Goal: Task Accomplishment & Management: Complete application form

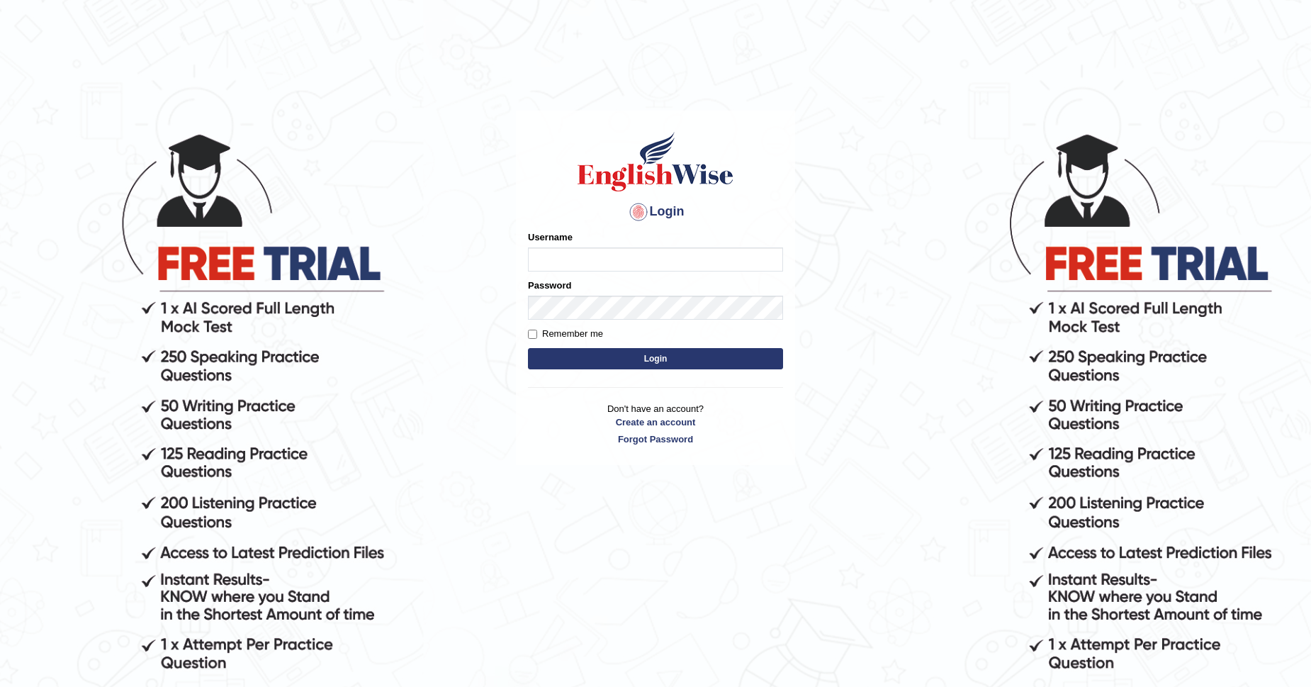
type input "b"
type input "Babsterro"
click at [630, 364] on button "Login" at bounding box center [655, 358] width 255 height 21
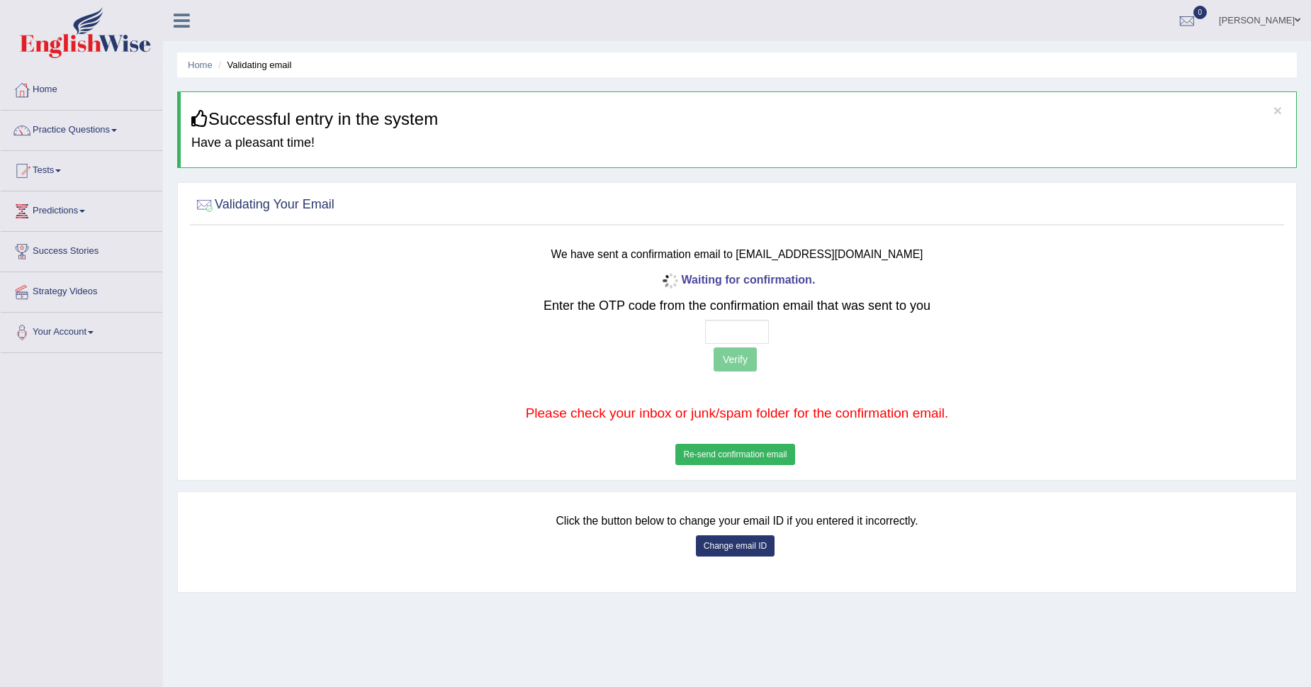
click at [719, 449] on button "Re-send confirmation email" at bounding box center [734, 454] width 119 height 21
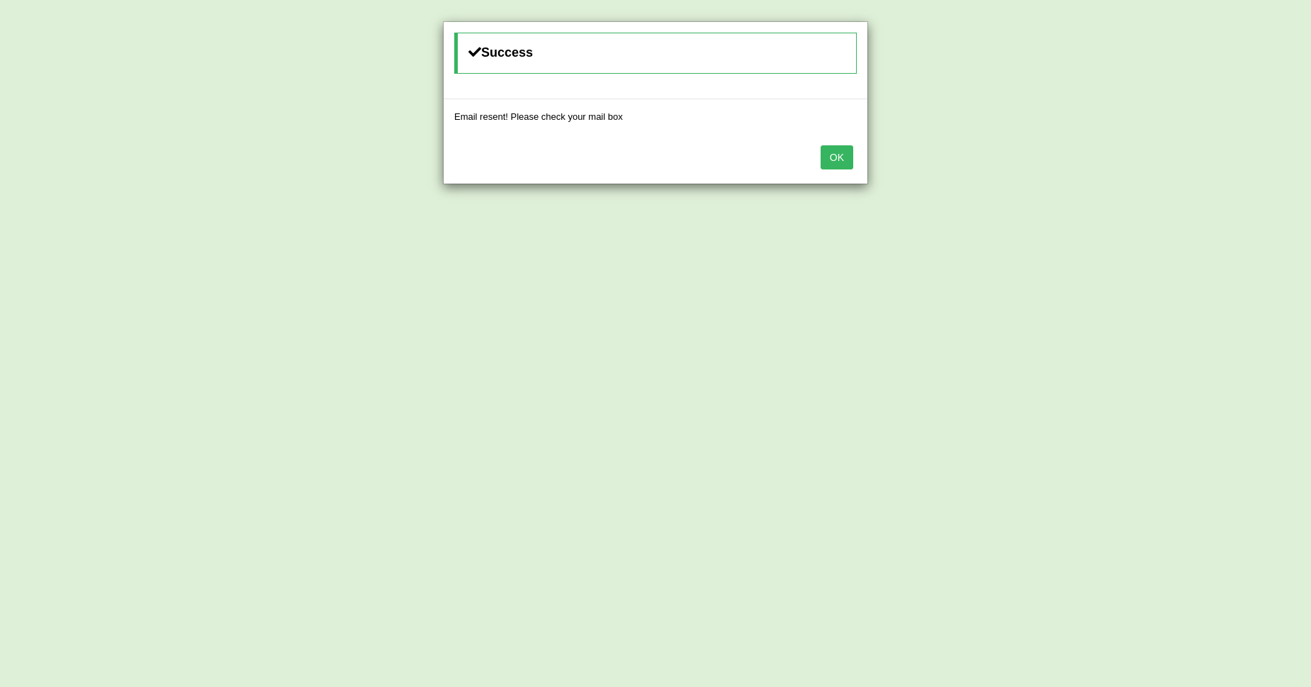
click at [826, 156] on button "OK" at bounding box center [837, 157] width 33 height 24
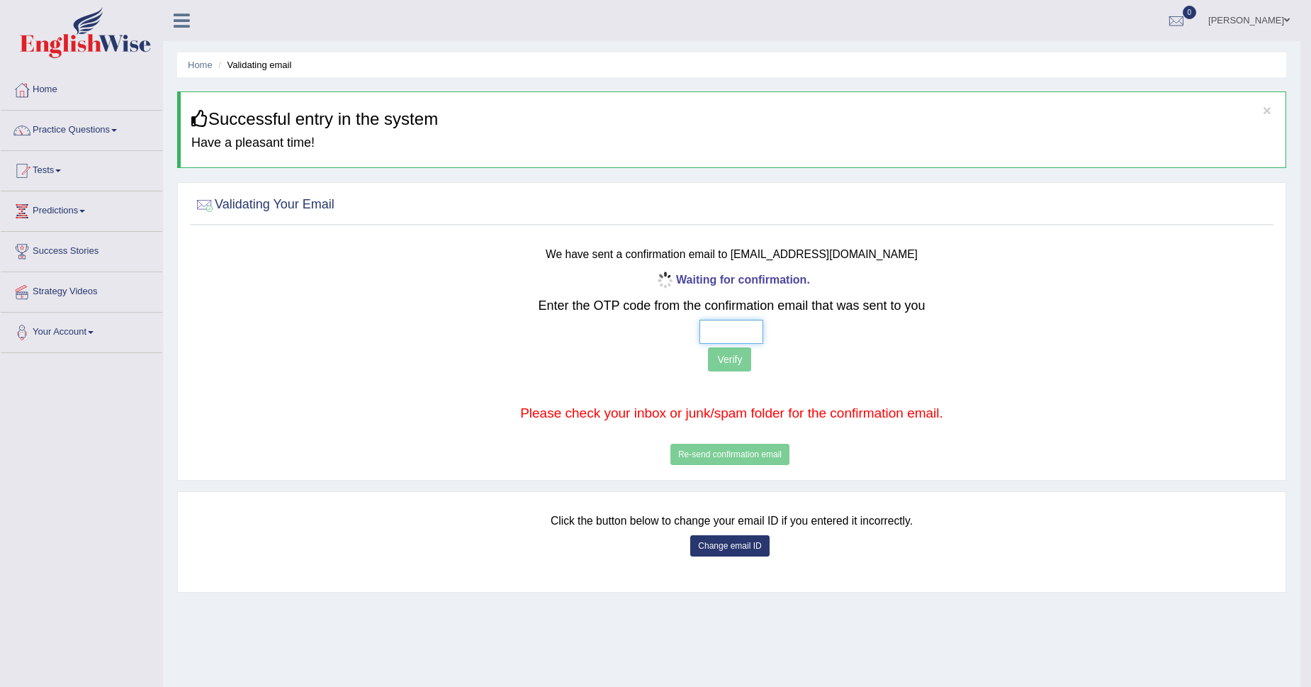
click at [719, 331] on input "text" at bounding box center [732, 332] width 64 height 24
type input "7 0 6 6"
click at [740, 361] on button "Verify" at bounding box center [729, 359] width 43 height 24
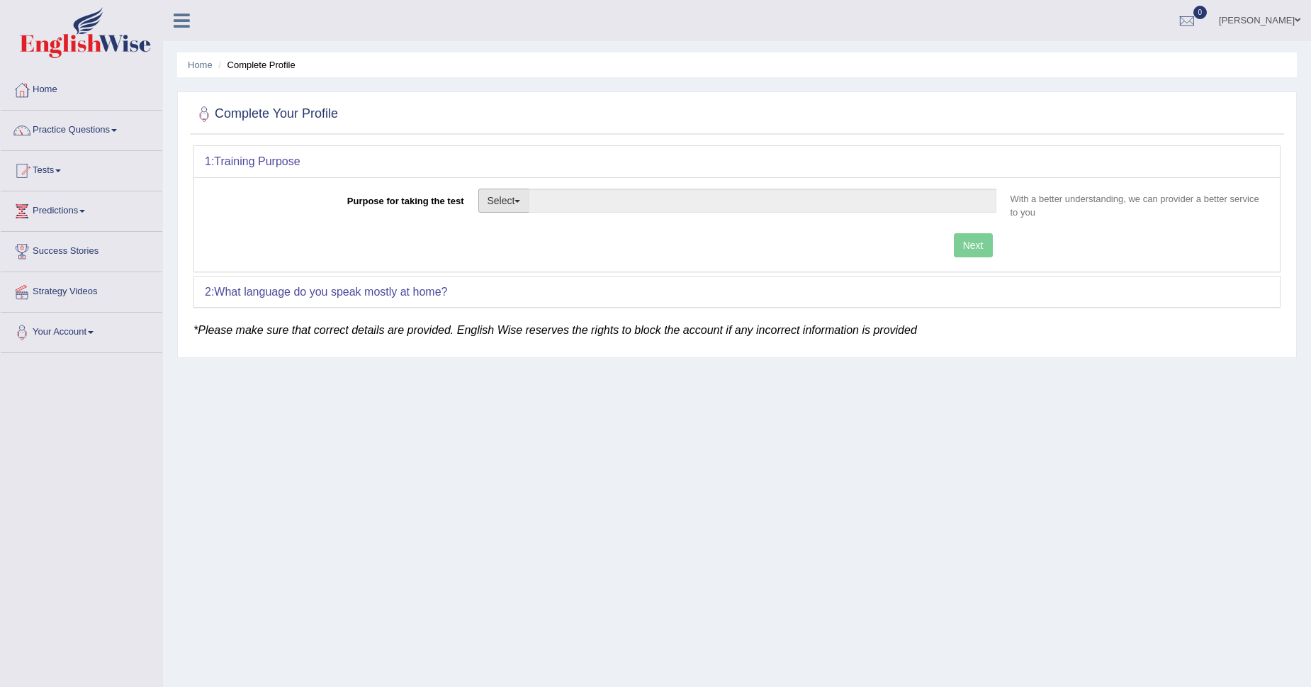
click at [495, 201] on button "Select" at bounding box center [504, 201] width 52 height 24
click at [537, 251] on link "Permanent Residency" at bounding box center [542, 249] width 126 height 18
type input "Permanent Residency"
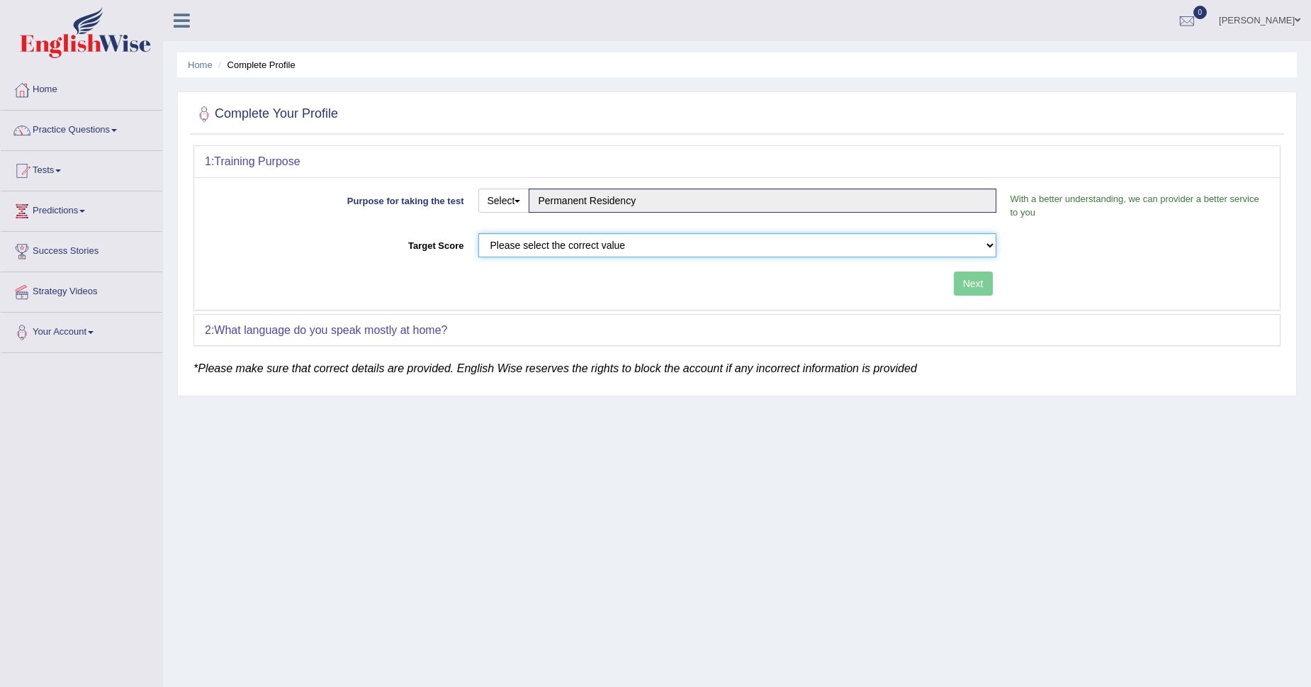
click at [987, 245] on select "Please select the correct value 50 (6 bands) 58 (6.5 bands) 65 (7 bands) 79 (8 …" at bounding box center [737, 245] width 518 height 24
select select "65"
click at [478, 233] on select "Please select the correct value 50 (6 bands) 58 (6.5 bands) 65 (7 bands) 79 (8 …" at bounding box center [737, 245] width 518 height 24
click at [969, 284] on button "Next" at bounding box center [973, 283] width 39 height 24
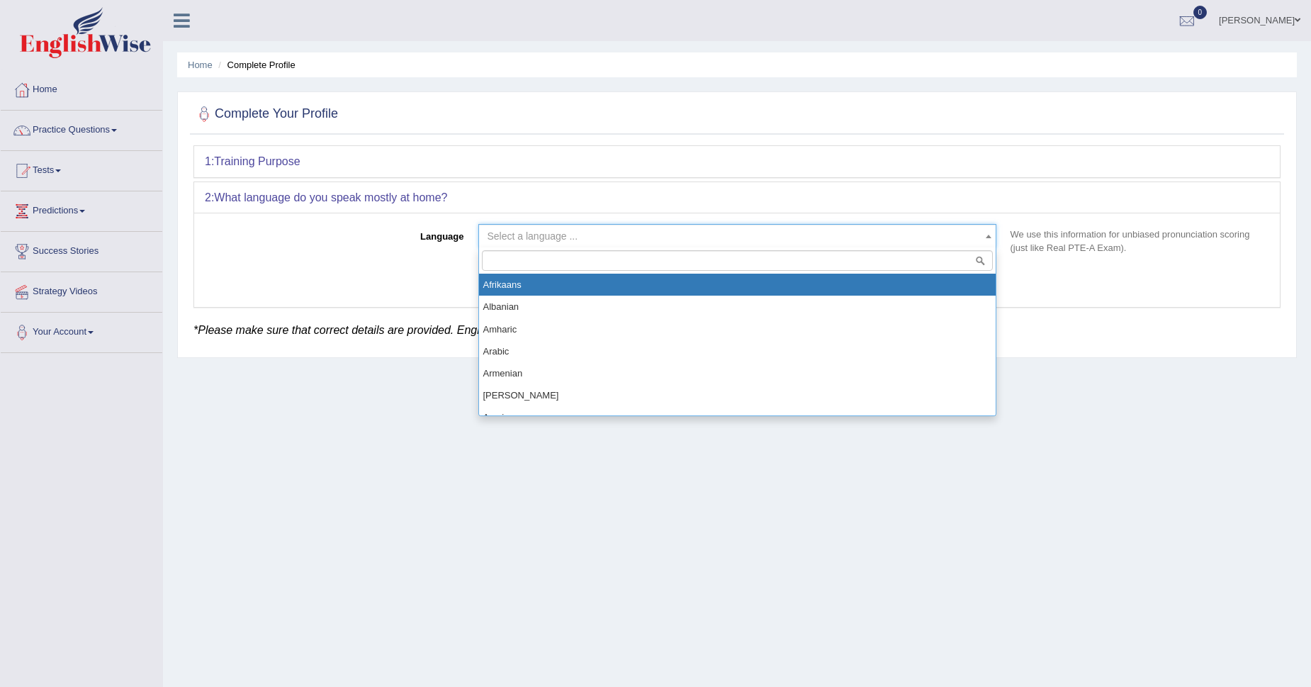
click at [992, 238] on span at bounding box center [989, 236] width 14 height 23
select select "Afrikaans"
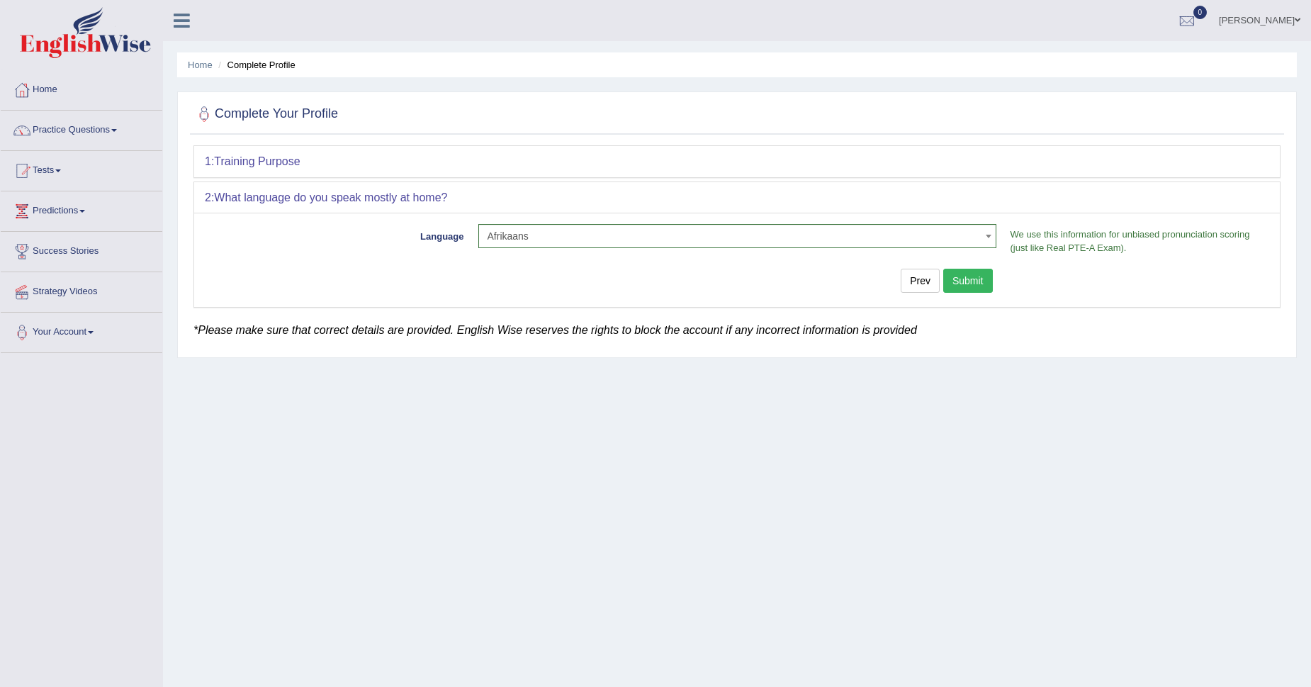
click at [972, 283] on button "Submit" at bounding box center [968, 281] width 50 height 24
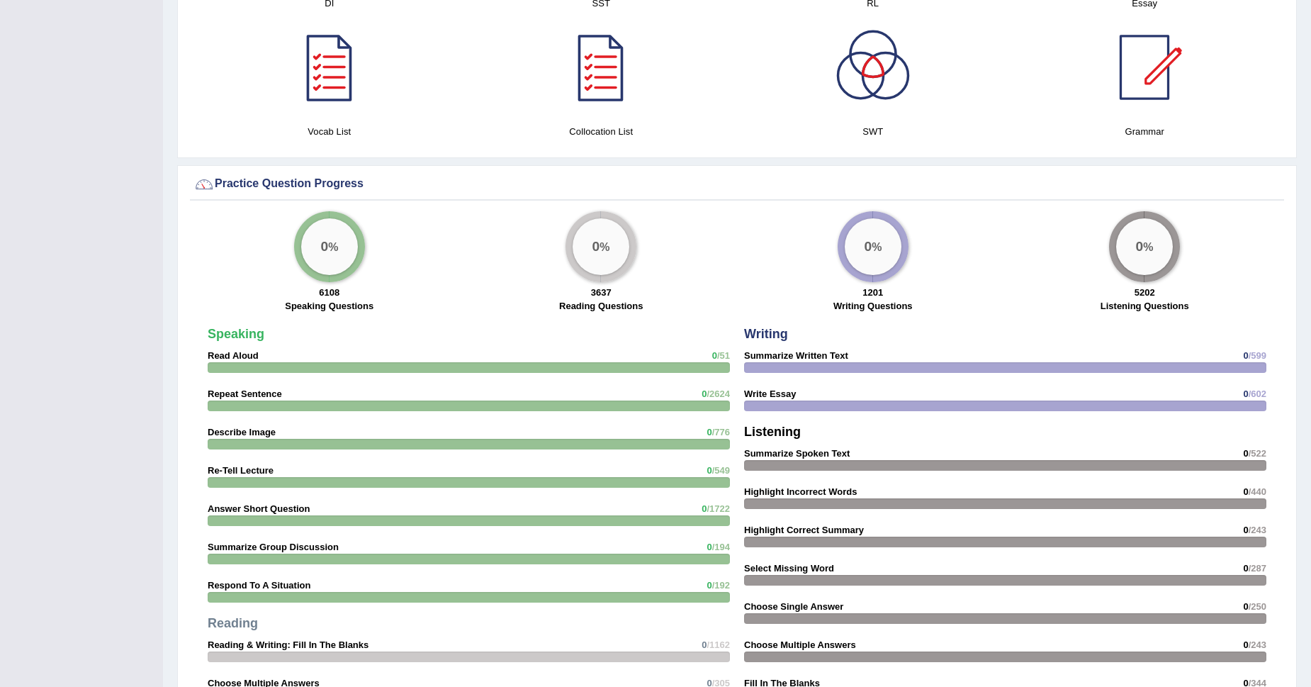
scroll to position [927, 0]
click at [322, 303] on label "Speaking Questions" at bounding box center [329, 304] width 89 height 13
click at [336, 251] on div "0 %" at bounding box center [329, 246] width 57 height 57
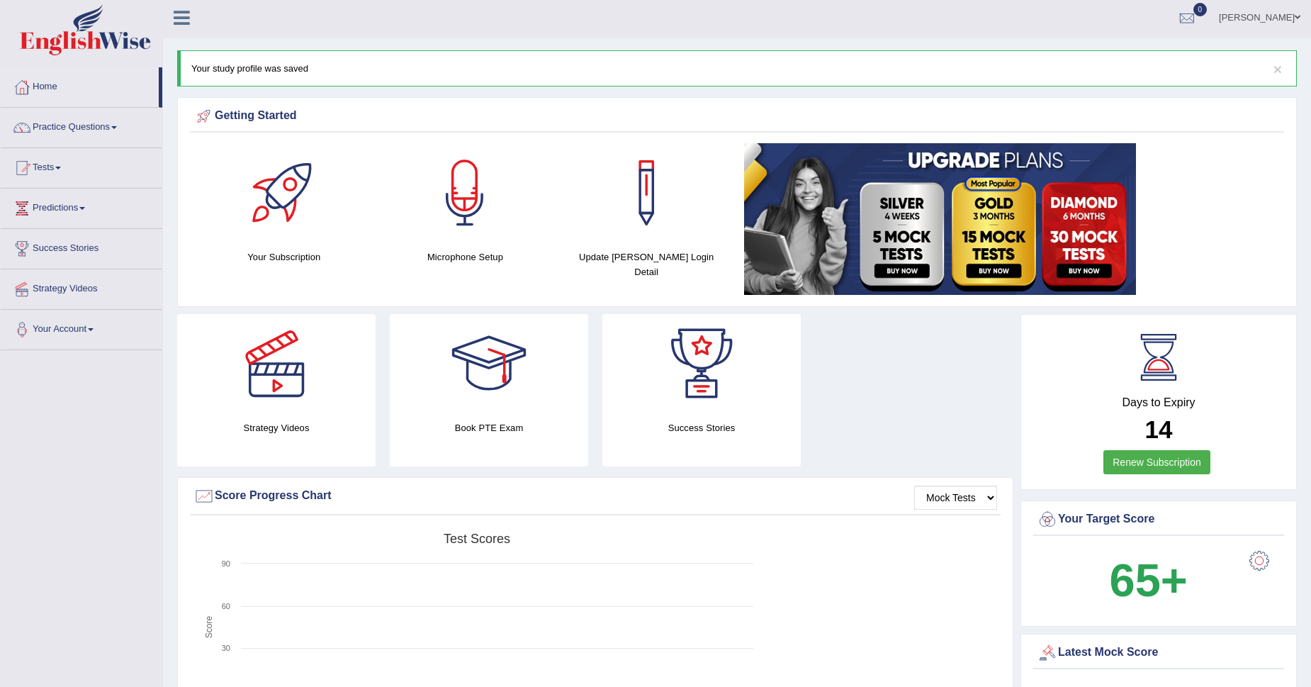
scroll to position [0, 0]
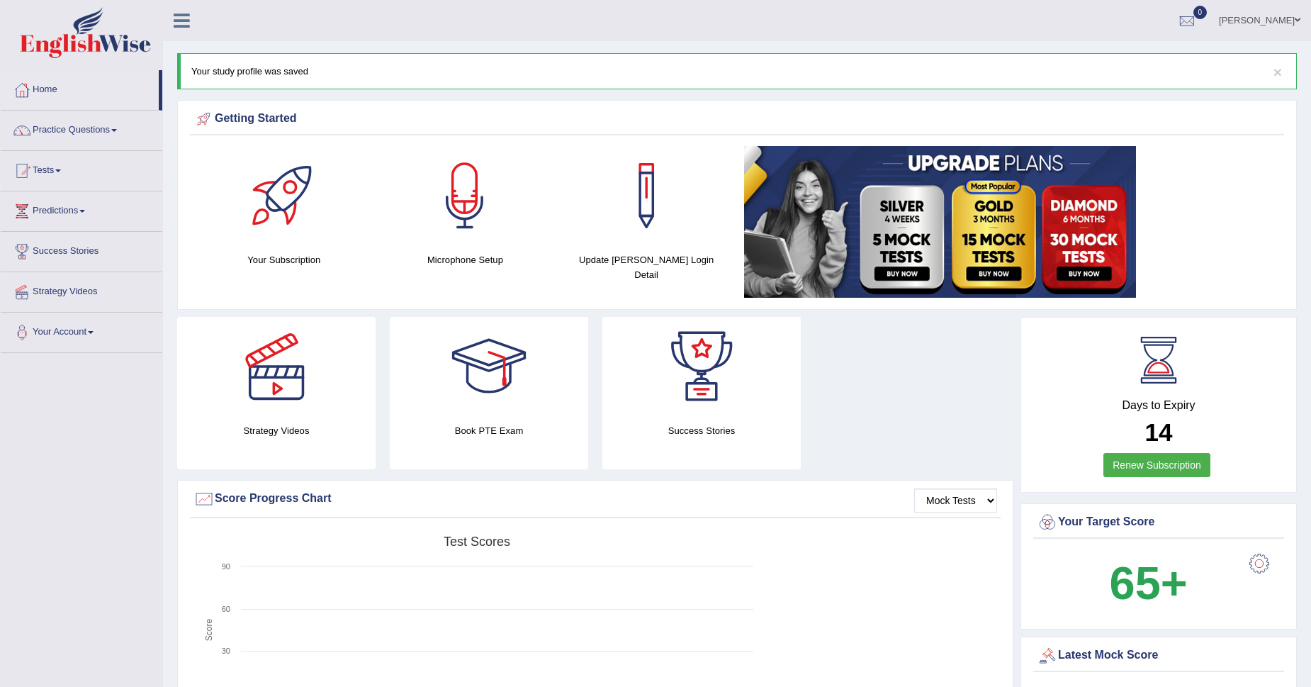
click at [262, 394] on div at bounding box center [276, 366] width 99 height 99
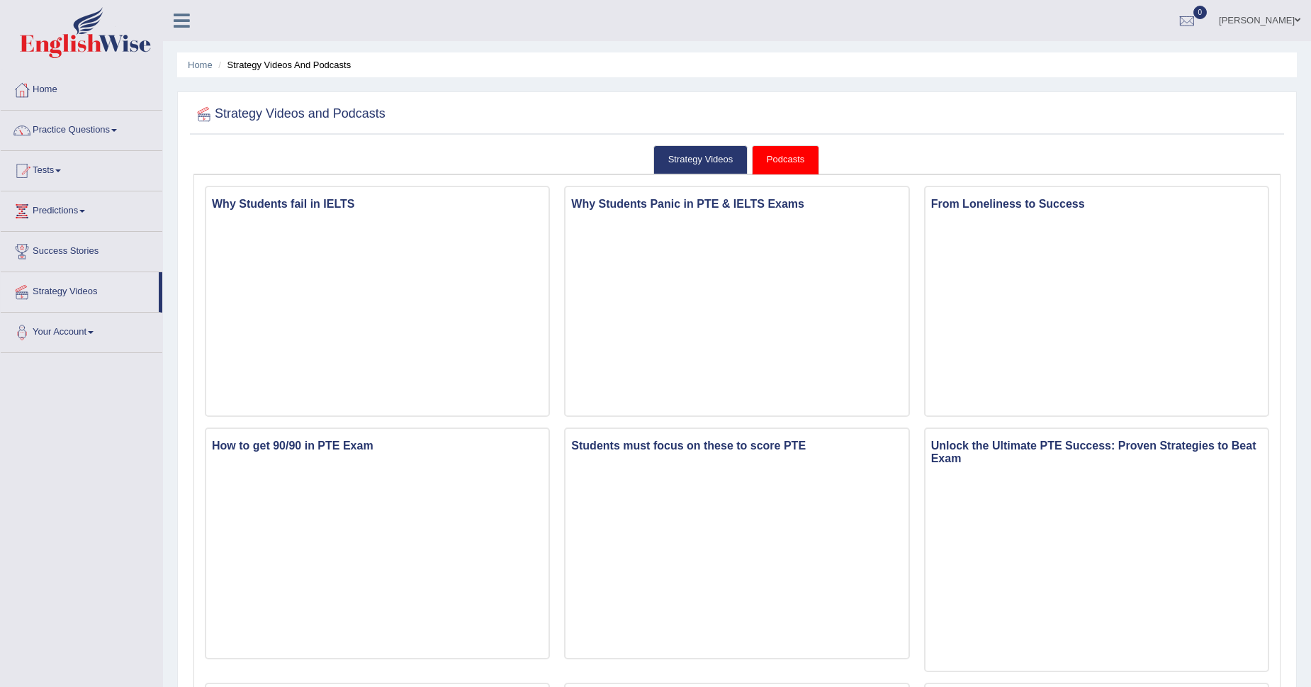
click at [1295, 18] on span at bounding box center [1298, 20] width 6 height 9
click at [1218, 169] on link "Log out" at bounding box center [1233, 184] width 153 height 33
